Goal: Information Seeking & Learning: Learn about a topic

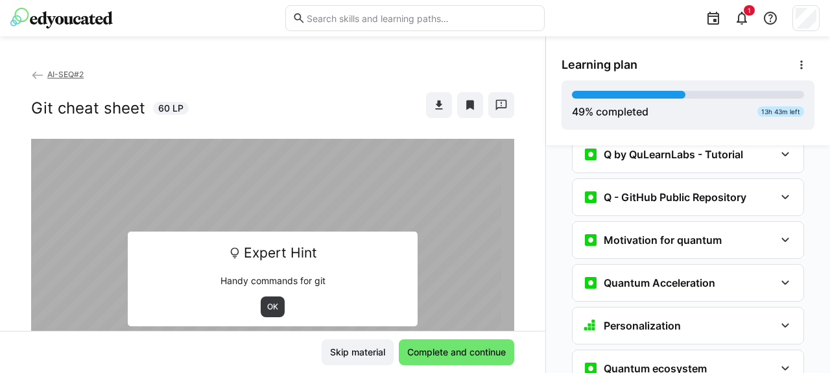
scroll to position [1383, 0]
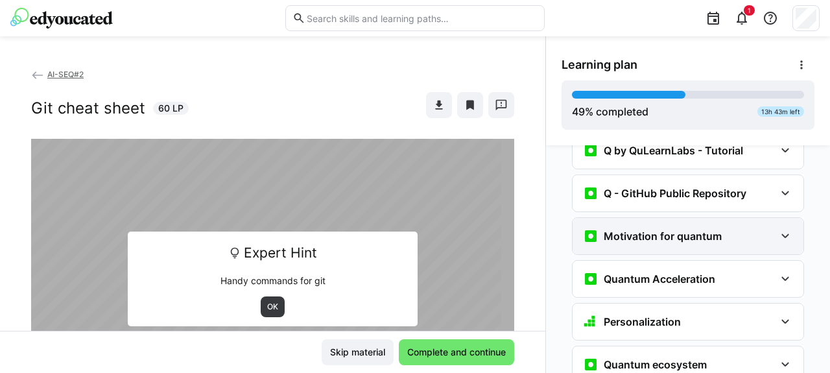
click at [627, 218] on div "Motivation for quantum" at bounding box center [687, 236] width 231 height 36
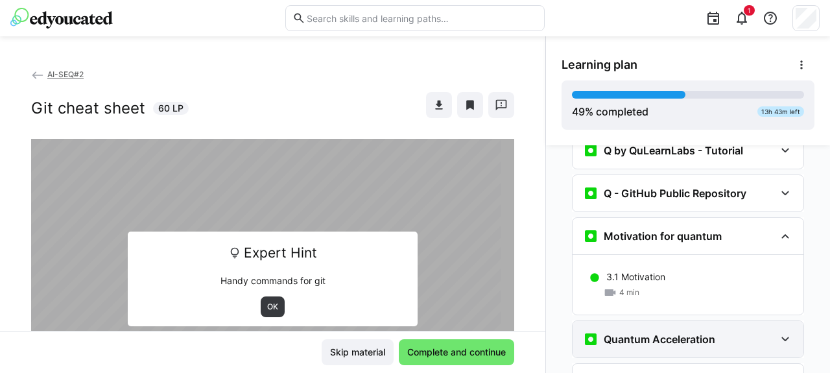
click at [622, 333] on h3 "Quantum Acceleration" at bounding box center [659, 339] width 111 height 13
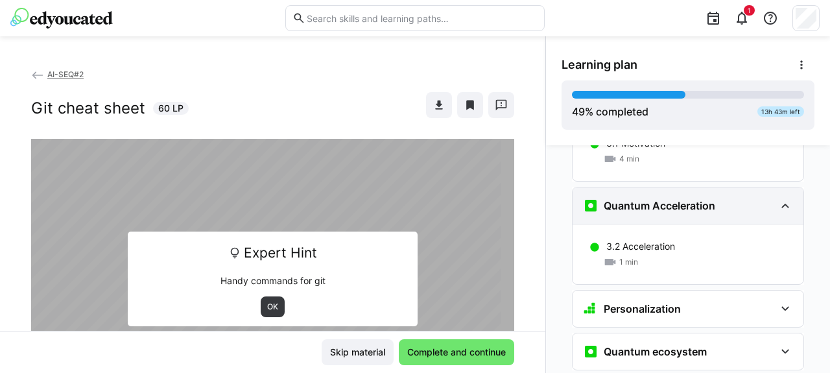
scroll to position [1517, 0]
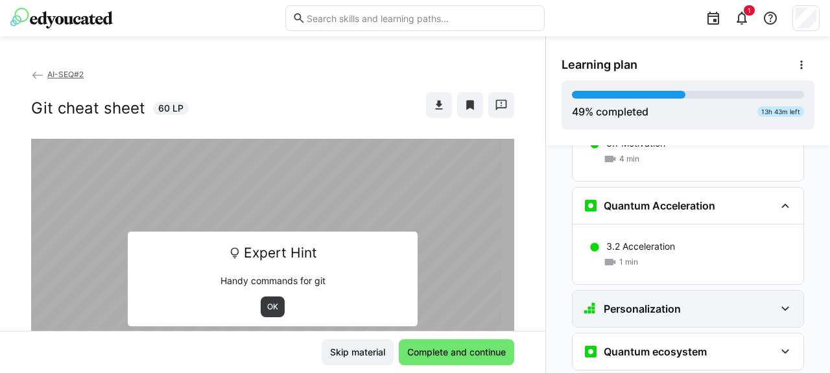
click at [622, 302] on h3 "Personalization" at bounding box center [642, 308] width 77 height 13
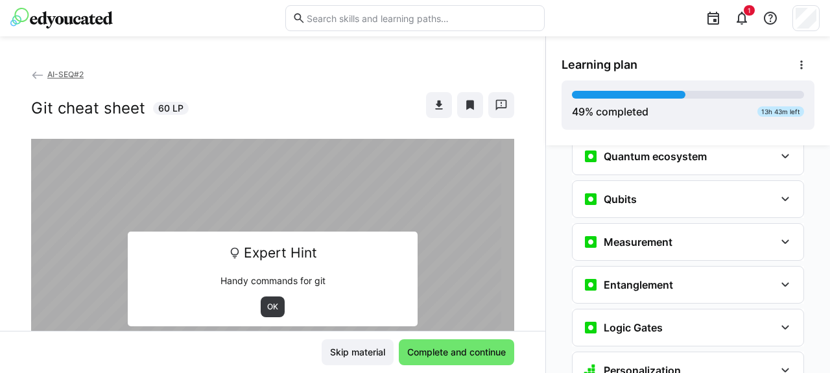
scroll to position [1876, 0]
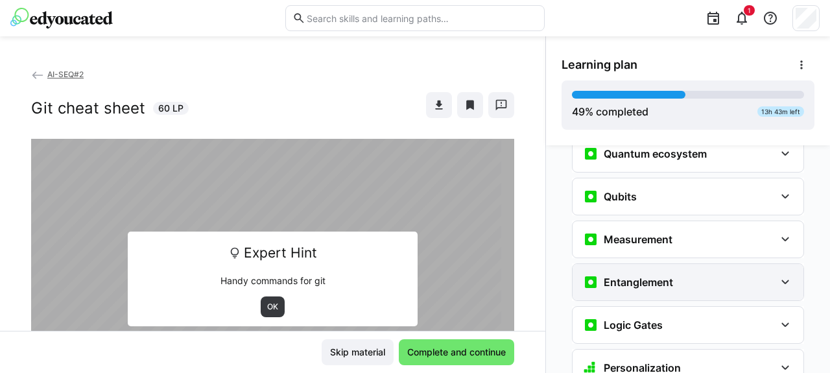
click at [615, 274] on div "Entanglement" at bounding box center [628, 282] width 90 height 16
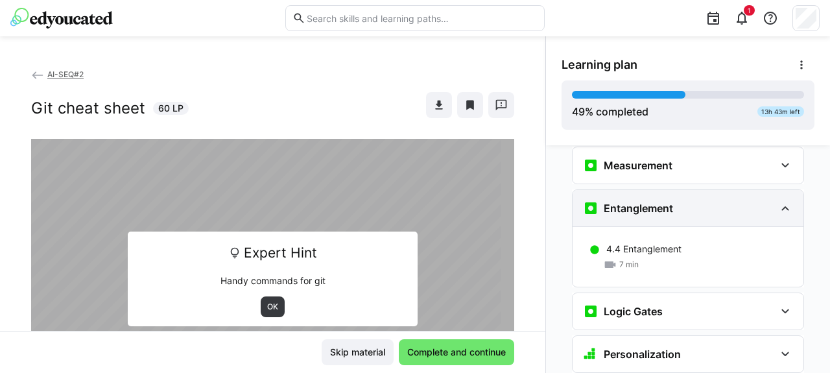
scroll to position [1956, 0]
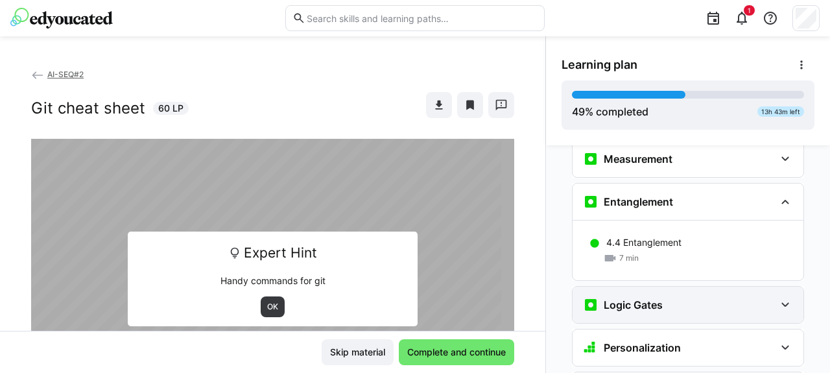
click at [629, 298] on h3 "Logic Gates" at bounding box center [633, 304] width 59 height 13
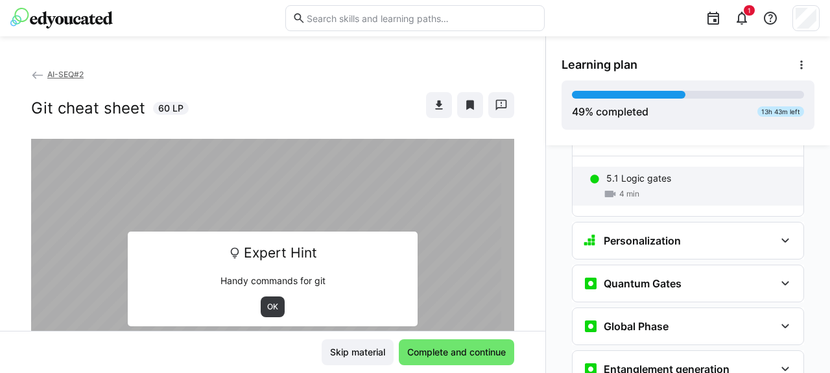
scroll to position [2124, 0]
click at [655, 265] on div "Quantum Gates" at bounding box center [687, 283] width 231 height 36
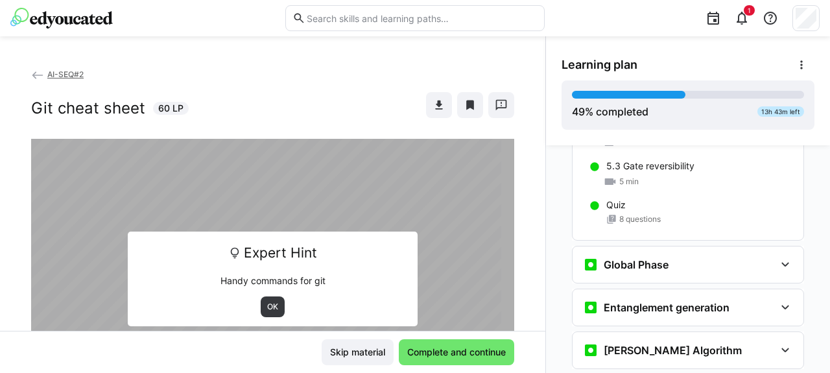
scroll to position [2345, 0]
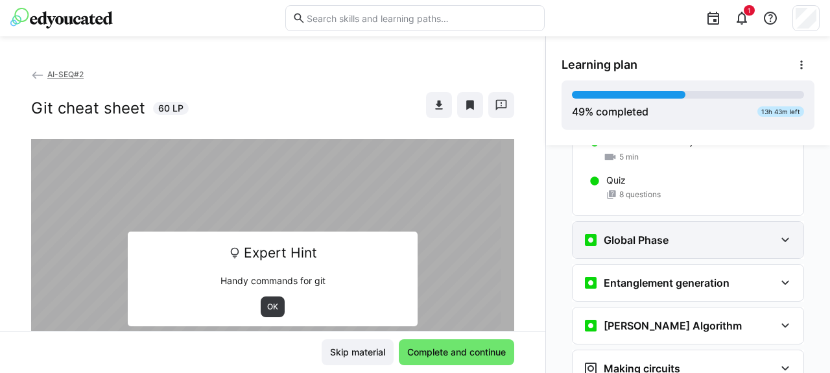
click at [643, 222] on div "Global Phase" at bounding box center [687, 240] width 231 height 36
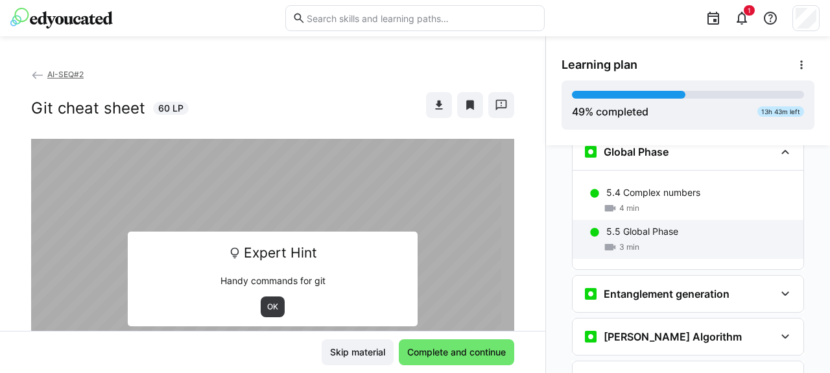
scroll to position [2433, 0]
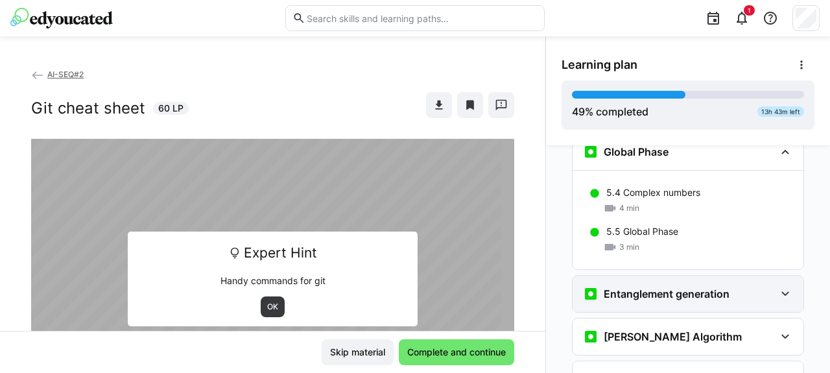
click at [631, 287] on h3 "Entanglement generation" at bounding box center [667, 293] width 126 height 13
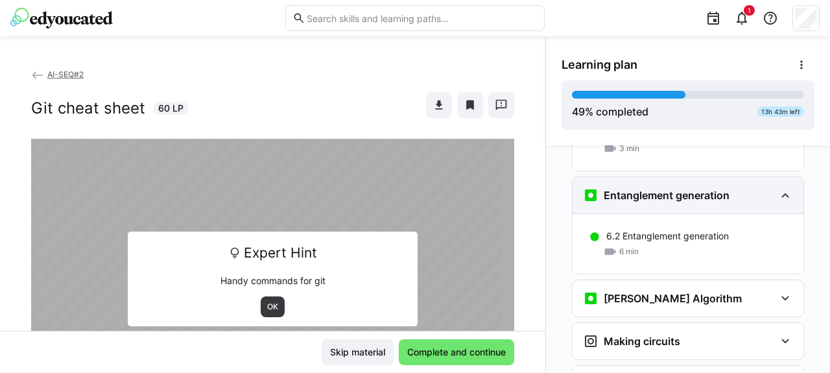
scroll to position [2548, 0]
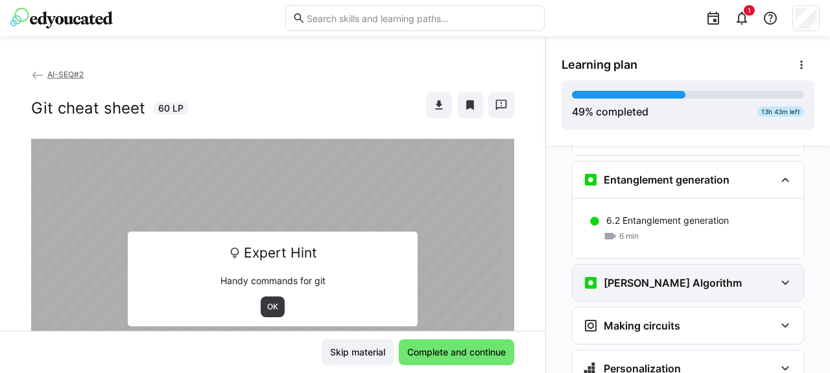
click at [622, 264] on div "[PERSON_NAME] Algorithm" at bounding box center [687, 282] width 231 height 36
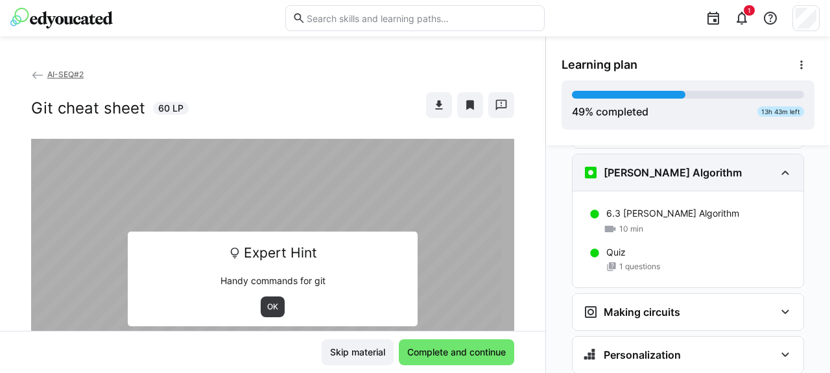
scroll to position [2658, 0]
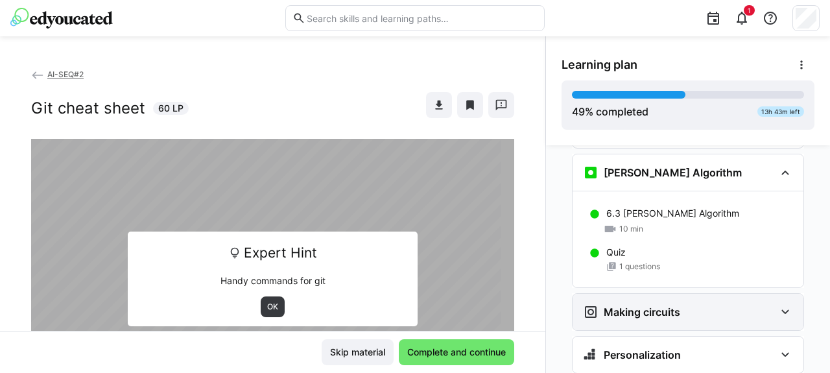
click at [622, 305] on h3 "Making circuits" at bounding box center [642, 311] width 76 height 13
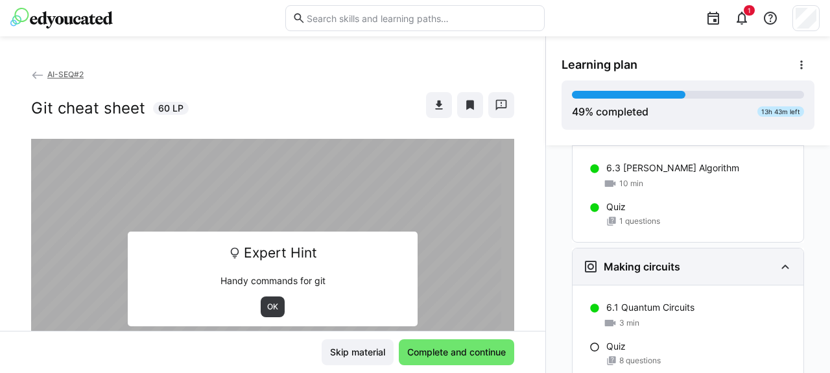
scroll to position [2710, 0]
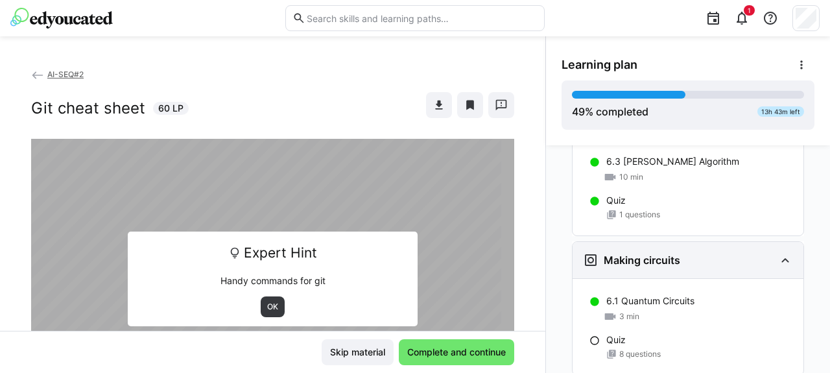
click at [622, 311] on span "3 min" at bounding box center [629, 316] width 20 height 10
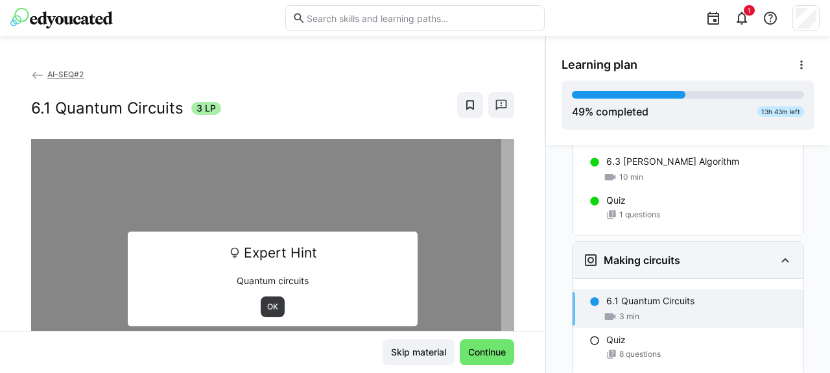
scroll to position [2755, 0]
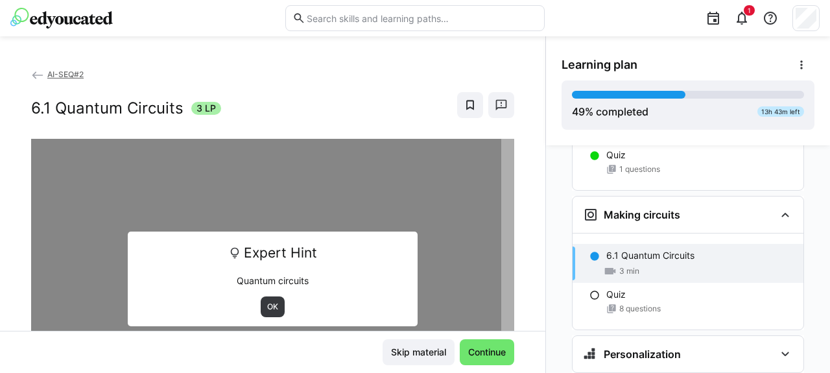
click at [267, 318] on div "Expert Hint Quantum circuits OK" at bounding box center [273, 278] width 290 height 95
click at [272, 306] on span "OK" at bounding box center [273, 306] width 14 height 10
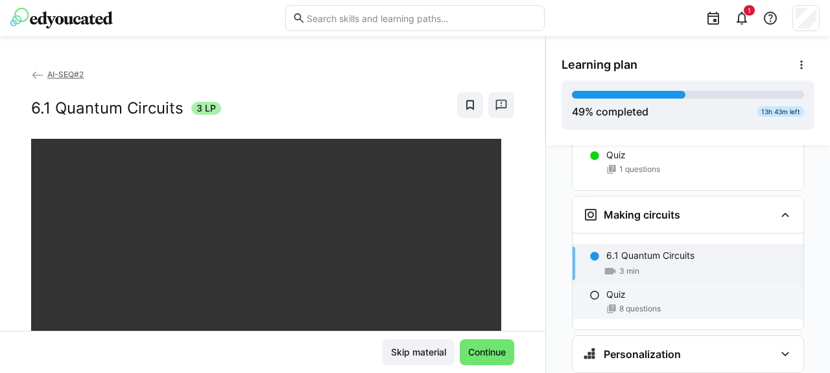
click at [641, 288] on div "Quiz" at bounding box center [699, 294] width 187 height 13
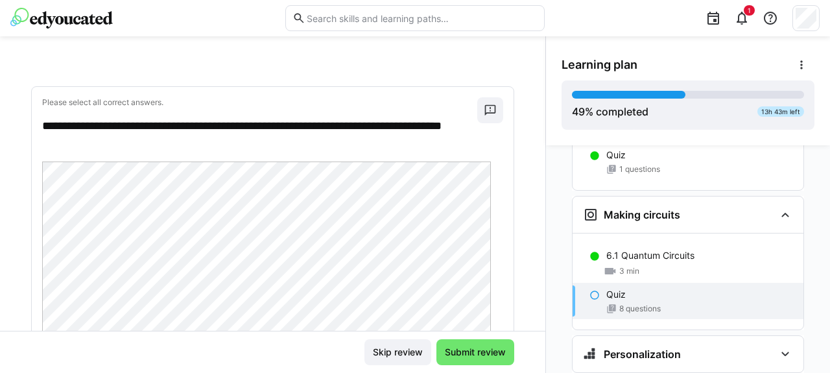
scroll to position [45, 0]
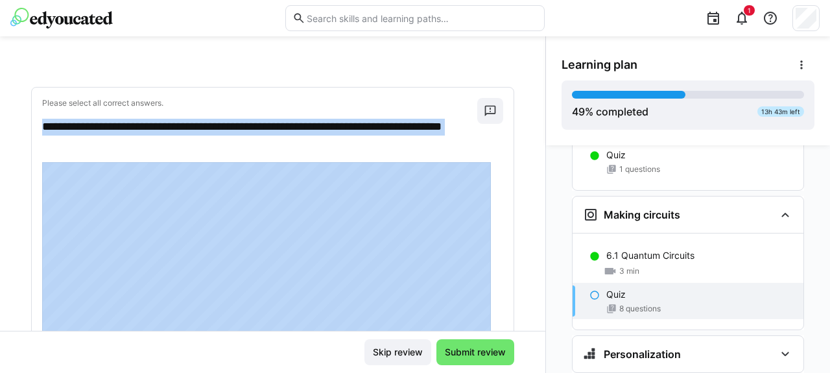
drag, startPoint x: 38, startPoint y: 124, endPoint x: 139, endPoint y: 154, distance: 105.4
click at [139, 154] on div "**********" at bounding box center [273, 341] width 482 height 506
copy div "**********"
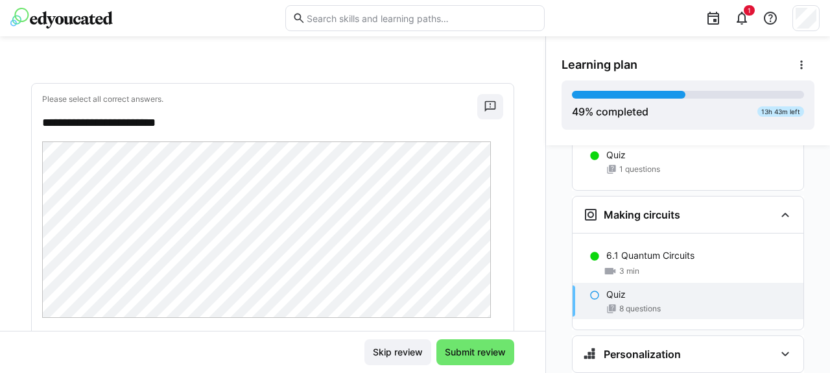
scroll to position [921, 0]
drag, startPoint x: 37, startPoint y: 113, endPoint x: 196, endPoint y: 123, distance: 159.8
click at [196, 123] on div "**********" at bounding box center [273, 285] width 482 height 403
copy p "**********"
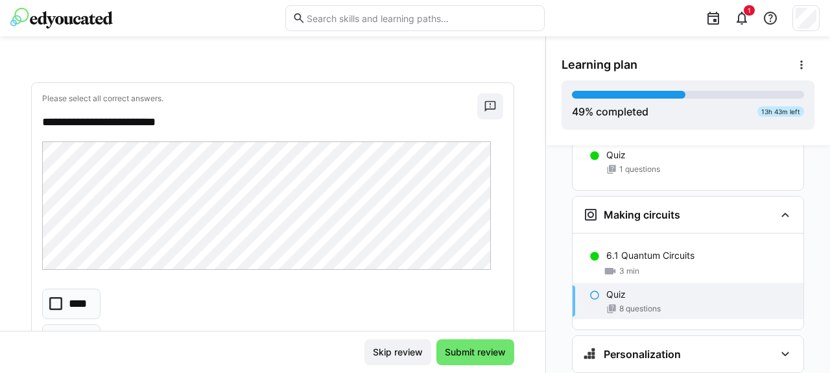
scroll to position [1347, 0]
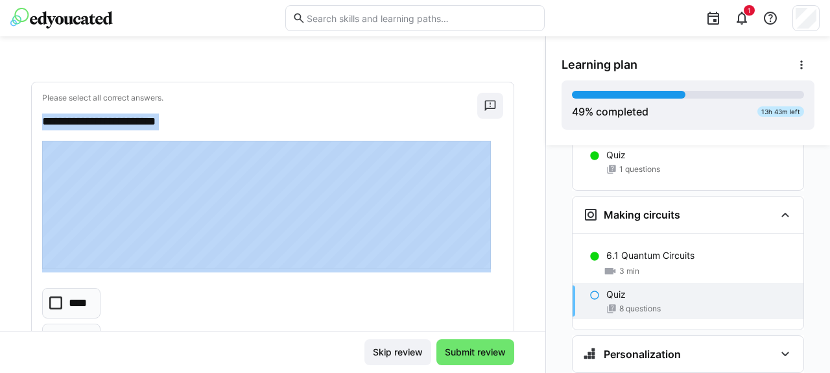
click at [187, 137] on div "**********" at bounding box center [273, 241] width 482 height 318
copy div "**********"
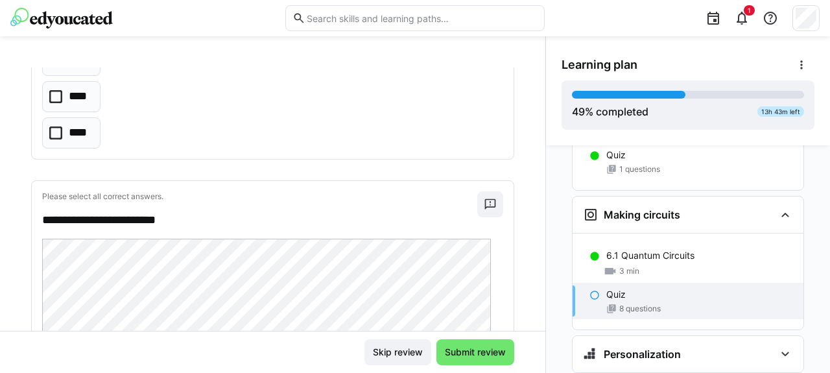
scroll to position [1678, 0]
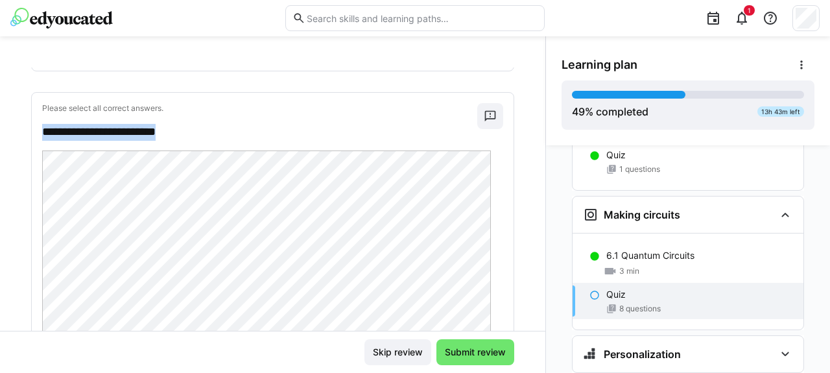
drag, startPoint x: 36, startPoint y: 123, endPoint x: 219, endPoint y: 122, distance: 183.5
click at [219, 122] on div "**********" at bounding box center [273, 337] width 482 height 488
copy p "**********"
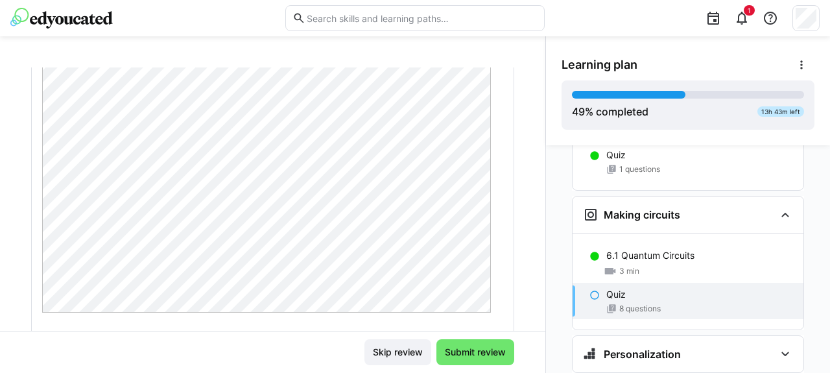
scroll to position [159, 0]
